Goal: Information Seeking & Learning: Learn about a topic

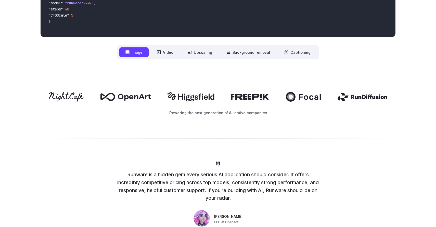
scroll to position [236, 0]
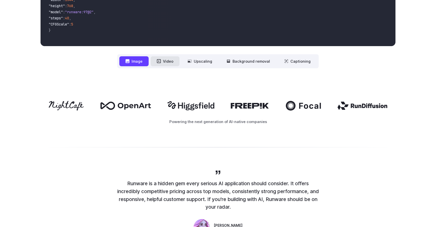
click at [168, 64] on button "Video" at bounding box center [165, 61] width 29 height 10
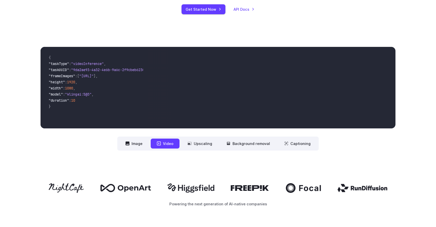
scroll to position [153, 0]
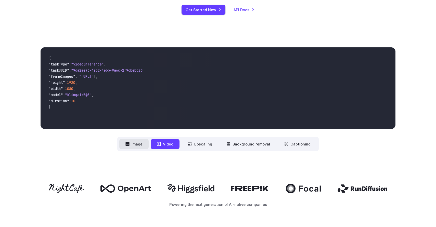
click at [135, 148] on button "Image" at bounding box center [133, 144] width 29 height 10
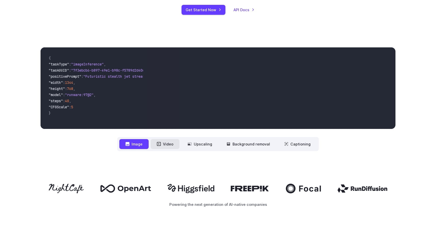
click at [167, 142] on button "Video" at bounding box center [165, 144] width 29 height 10
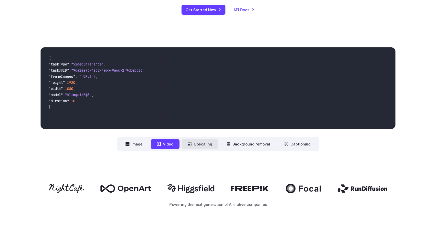
click at [198, 146] on button "Upscaling" at bounding box center [199, 144] width 37 height 10
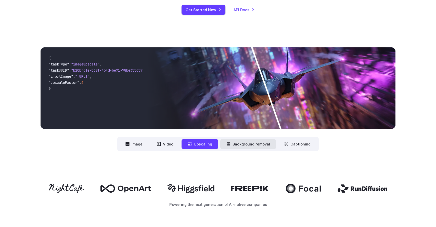
click at [241, 148] on button "Background removal" at bounding box center [248, 144] width 56 height 10
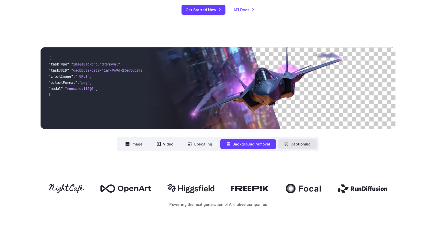
click at [295, 146] on button "Captioning" at bounding box center [297, 144] width 38 height 10
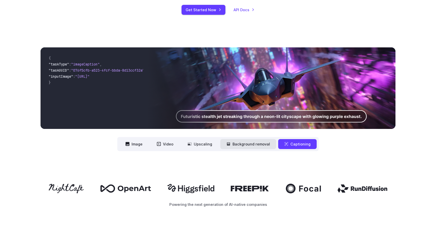
click at [250, 143] on button "Background removal" at bounding box center [248, 144] width 56 height 10
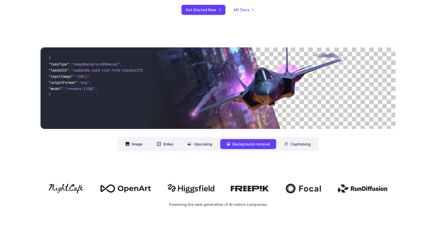
click at [188, 138] on nav "**********" at bounding box center [217, 144] width 201 height 14
drag, startPoint x: 200, startPoint y: 140, endPoint x: 194, endPoint y: 140, distance: 5.1
click at [200, 140] on button "Upscaling" at bounding box center [199, 144] width 37 height 10
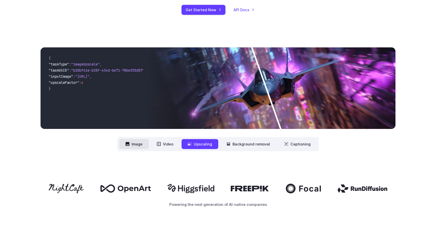
click at [145, 140] on button "Image" at bounding box center [133, 144] width 29 height 10
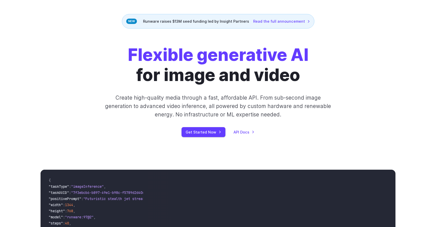
scroll to position [0, 0]
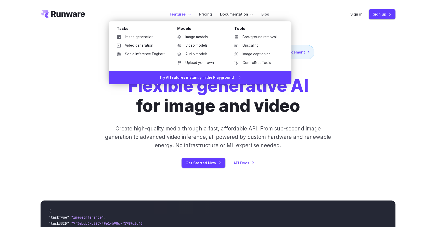
click at [187, 14] on label "Features" at bounding box center [180, 14] width 21 height 6
click at [192, 36] on link "Image models" at bounding box center [199, 37] width 53 height 8
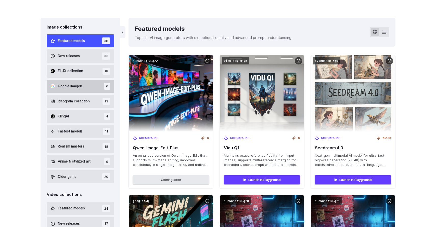
click at [82, 84] on span "Google Imagen" at bounding box center [70, 87] width 24 height 6
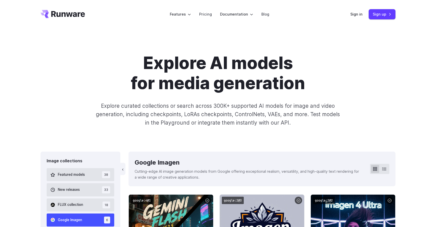
click at [325, 128] on div "Explore AI models for media generation Explore curated collections or search ac…" at bounding box center [218, 90] width 436 height 123
click at [61, 15] on icon "Go to /" at bounding box center [63, 14] width 44 height 8
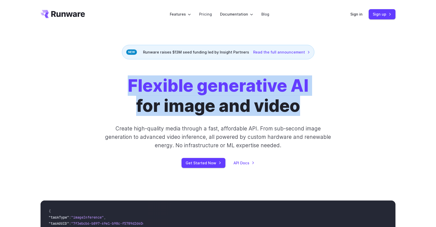
drag, startPoint x: 300, startPoint y: 111, endPoint x: 118, endPoint y: 82, distance: 184.7
click at [117, 82] on div "Flexible generative AI for image and video Create high-quality media through a …" at bounding box center [218, 122] width 284 height 92
click at [118, 82] on div "Flexible generative AI for image and video Create high-quality media through a …" at bounding box center [218, 122] width 284 height 92
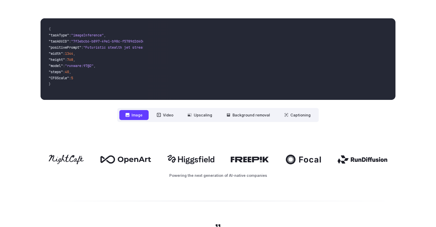
drag, startPoint x: 51, startPoint y: 99, endPoint x: 36, endPoint y: 99, distance: 15.0
click at [36, 99] on div "**********" at bounding box center [217, 70] width 367 height 104
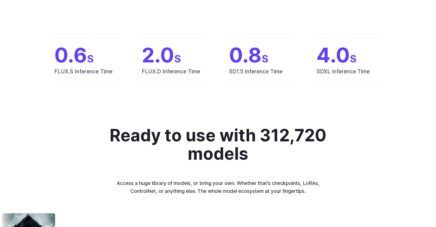
scroll to position [472, 0]
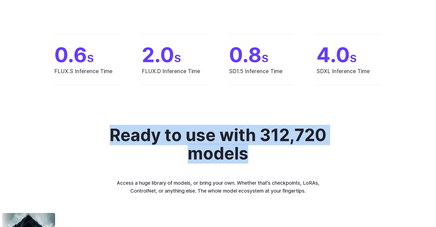
drag, startPoint x: 86, startPoint y: 120, endPoint x: 289, endPoint y: 152, distance: 205.6
click at [289, 152] on h2 "Ready to use with 312,720 models" at bounding box center [217, 144] width 225 height 37
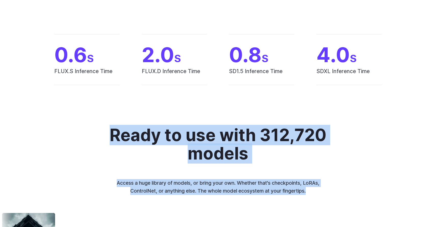
drag, startPoint x: 317, startPoint y: 195, endPoint x: 96, endPoint y: 114, distance: 235.5
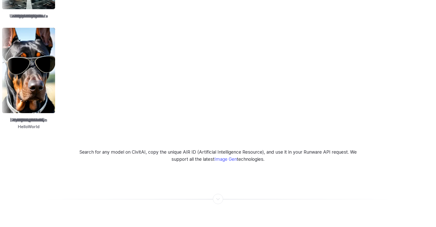
scroll to position [762, 0]
